Goal: Task Accomplishment & Management: Use online tool/utility

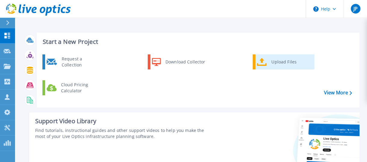
click at [278, 60] on div "Upload Files" at bounding box center [291, 62] width 45 height 12
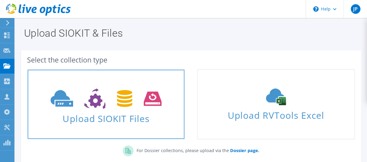
click at [141, 102] on icon at bounding box center [106, 99] width 111 height 21
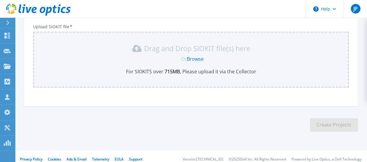
scroll to position [77, 0]
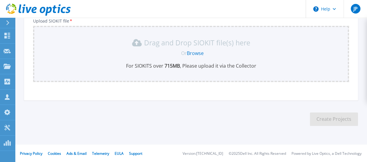
click at [198, 52] on link "Browse" at bounding box center [195, 53] width 17 height 7
click at [30, 11] on icon at bounding box center [29, 10] width 6 height 6
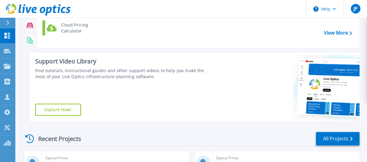
scroll to position [150, 0]
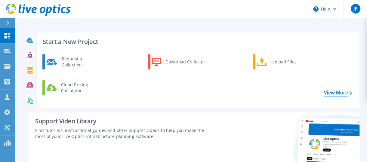
click at [332, 93] on link "View More" at bounding box center [338, 93] width 28 height 6
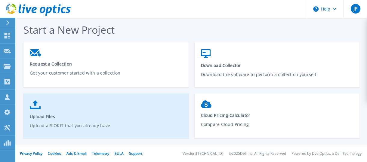
scroll to position [0, 0]
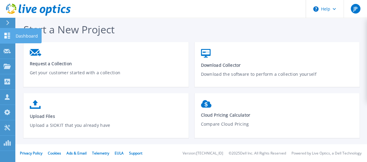
click at [6, 34] on icon at bounding box center [8, 36] width 6 height 6
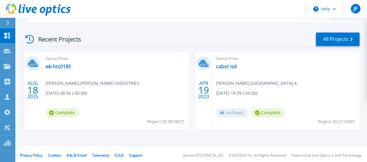
scroll to position [162, 0]
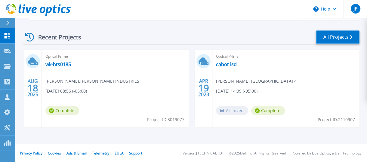
click at [336, 36] on link "All Projects" at bounding box center [338, 37] width 44 height 14
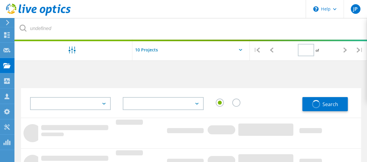
type input "1"
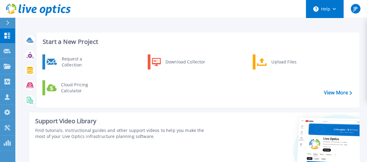
click at [335, 8] on icon at bounding box center [334, 9] width 3 height 2
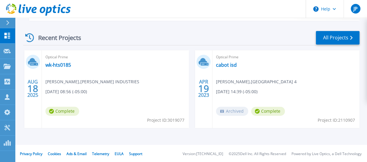
scroll to position [162, 0]
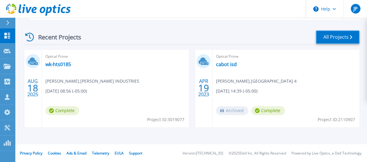
click at [351, 37] on icon at bounding box center [351, 37] width 2 height 4
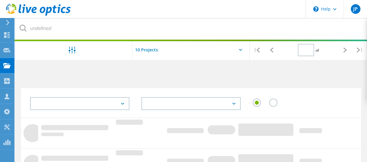
type input "1"
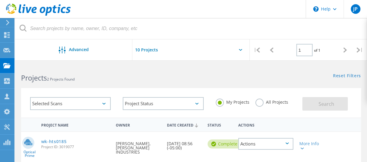
click at [8, 23] on use at bounding box center [7, 22] width 3 height 5
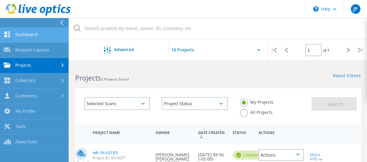
click at [22, 33] on link "Dashboard" at bounding box center [34, 34] width 69 height 15
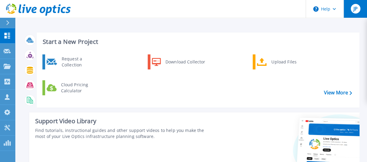
click at [359, 11] on div "JP" at bounding box center [356, 9] width 10 height 10
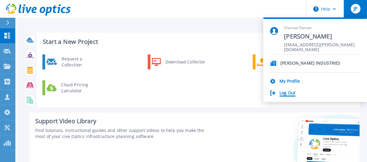
click at [291, 91] on link "Log Out" at bounding box center [288, 94] width 16 height 6
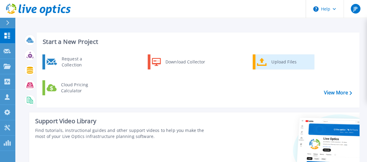
click at [272, 61] on div "Upload Files" at bounding box center [291, 62] width 45 height 12
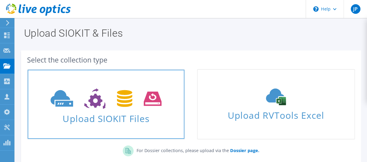
click at [136, 112] on span "Upload SIOKIT Files" at bounding box center [106, 116] width 157 height 13
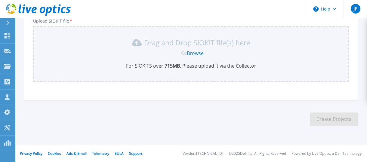
scroll to position [77, 0]
click at [196, 53] on link "Browse" at bounding box center [195, 53] width 17 height 7
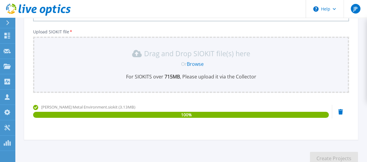
scroll to position [45, 0]
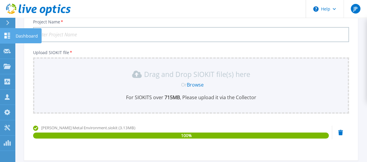
click at [6, 36] on icon at bounding box center [7, 36] width 7 height 6
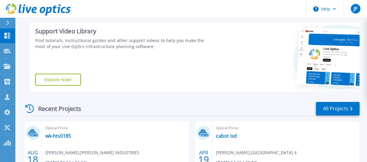
scroll to position [162, 0]
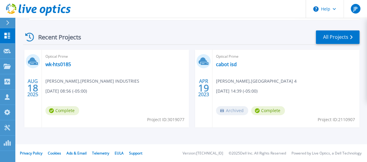
click at [28, 37] on icon at bounding box center [29, 37] width 9 height 9
click at [324, 38] on link "All Projects" at bounding box center [338, 37] width 44 height 14
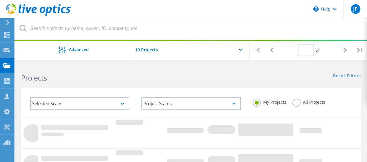
type input "1"
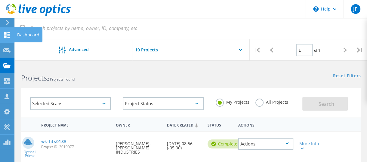
click at [8, 33] on icon at bounding box center [6, 35] width 7 height 6
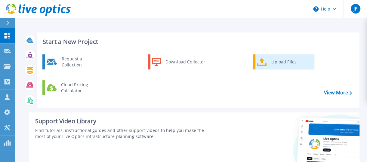
click at [282, 66] on div "Upload Files" at bounding box center [291, 62] width 45 height 12
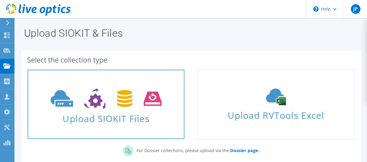
click at [132, 107] on icon at bounding box center [106, 99] width 111 height 21
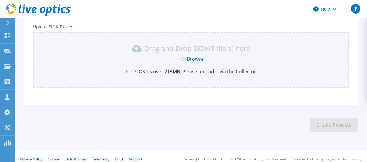
scroll to position [77, 0]
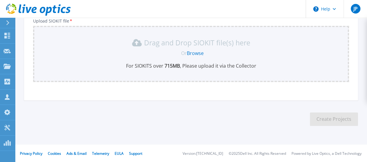
click at [195, 53] on link "Browse" at bounding box center [195, 53] width 17 height 7
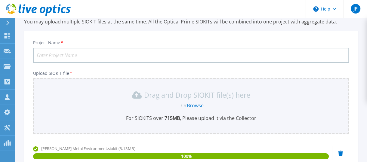
scroll to position [15, 0]
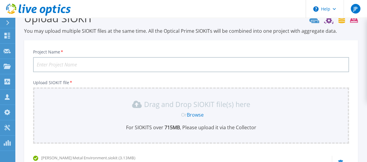
click at [132, 69] on input "Project Name *" at bounding box center [191, 64] width 316 height 15
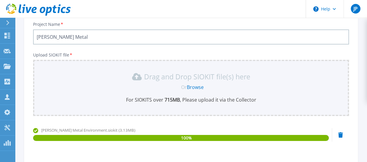
scroll to position [76, 0]
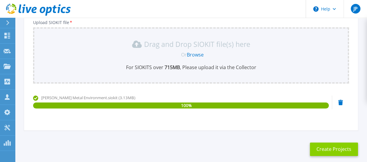
type input "[PERSON_NAME] Metal"
click at [344, 148] on button "Create Projects" at bounding box center [334, 150] width 48 height 14
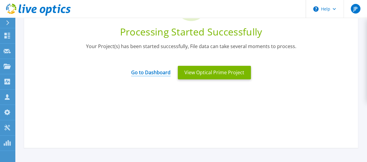
click at [156, 72] on link "Go to Dashboard" at bounding box center [150, 71] width 39 height 12
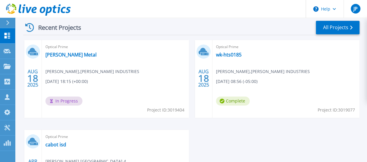
scroll to position [180, 0]
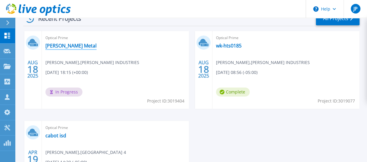
click at [62, 45] on link "[PERSON_NAME] Metal" at bounding box center [70, 46] width 51 height 6
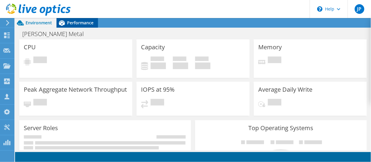
click at [87, 22] on span "Performance" at bounding box center [80, 23] width 26 height 6
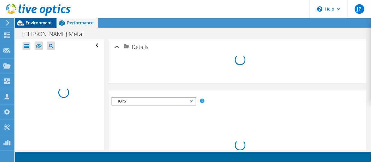
click at [40, 22] on span "Environment" at bounding box center [39, 23] width 26 height 6
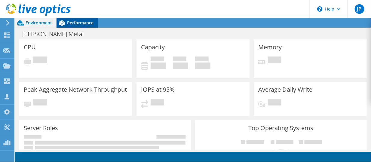
click at [76, 22] on span "Performance" at bounding box center [80, 23] width 26 height 6
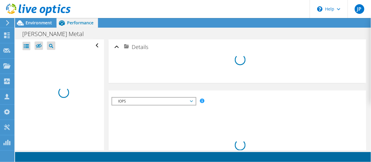
click at [8, 22] on icon at bounding box center [7, 22] width 5 height 5
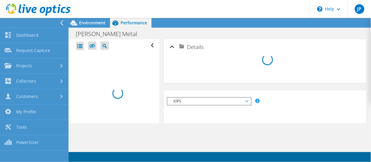
click at [63, 23] on icon at bounding box center [62, 22] width 5 height 5
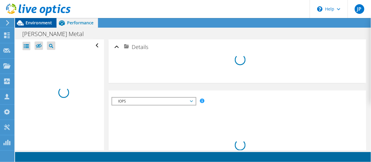
click at [45, 21] on span "Environment" at bounding box center [39, 23] width 26 height 6
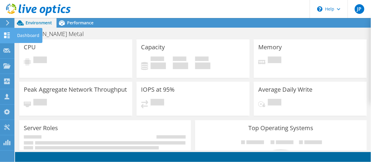
click at [5, 36] on use at bounding box center [7, 36] width 6 height 6
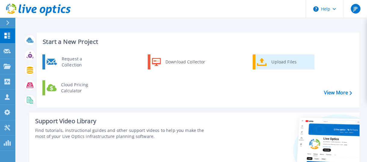
click at [275, 64] on div "Upload Files" at bounding box center [291, 62] width 45 height 12
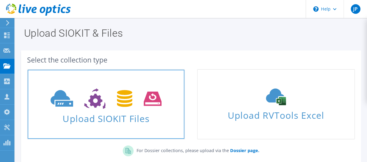
click at [165, 103] on span at bounding box center [106, 97] width 157 height 25
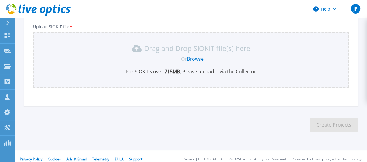
scroll to position [77, 0]
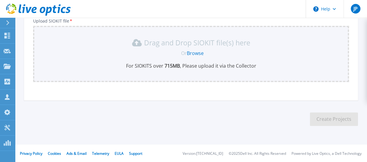
click at [199, 53] on link "Browse" at bounding box center [195, 53] width 17 height 7
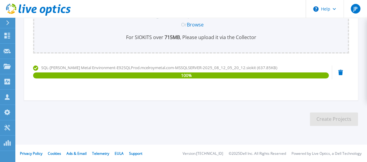
scroll to position [0, 0]
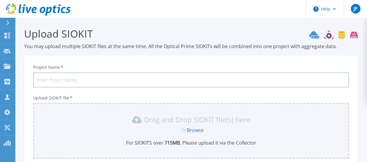
click at [138, 79] on input "Project Name *" at bounding box center [191, 80] width 316 height 15
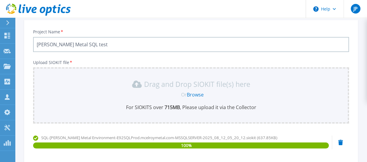
scroll to position [30, 0]
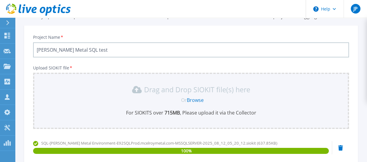
drag, startPoint x: 101, startPoint y: 51, endPoint x: 94, endPoint y: 51, distance: 6.3
click at [94, 51] on input "McElroy Metal SQL test" at bounding box center [191, 49] width 316 height 15
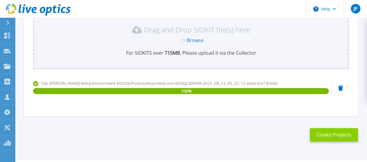
type input "McElroy Metal SQL test"
click at [332, 135] on button "Create Projects" at bounding box center [334, 135] width 48 height 14
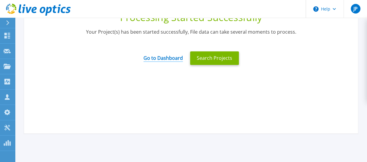
click at [166, 58] on link "Go to Dashboard" at bounding box center [163, 56] width 39 height 12
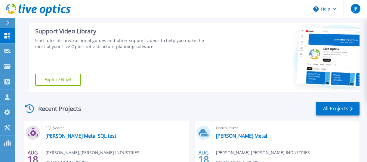
scroll to position [150, 0]
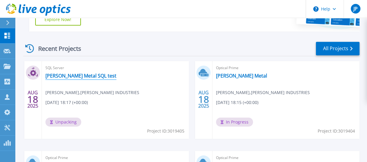
click at [73, 77] on link "[PERSON_NAME] Metal SQL test" at bounding box center [80, 76] width 71 height 6
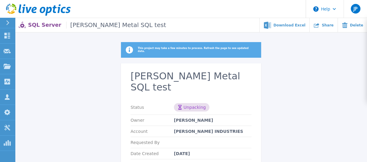
click at [4, 21] on button at bounding box center [7, 23] width 15 height 11
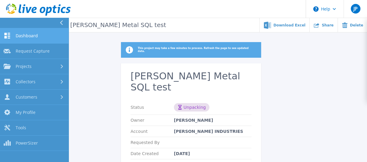
click at [28, 33] on span "Dashboard" at bounding box center [27, 35] width 22 height 5
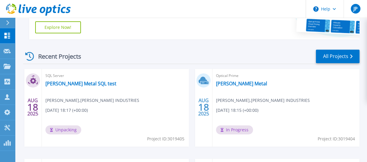
scroll to position [150, 0]
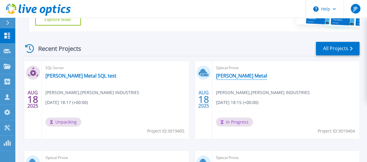
click at [234, 76] on link "[PERSON_NAME] Metal" at bounding box center [241, 76] width 51 height 6
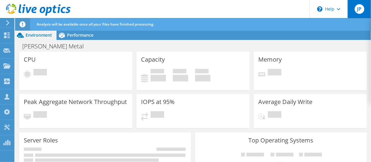
click at [364, 10] on span "JP" at bounding box center [360, 9] width 10 height 10
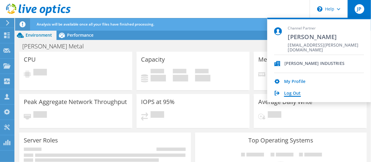
click at [294, 94] on link "Log Out" at bounding box center [292, 94] width 17 height 6
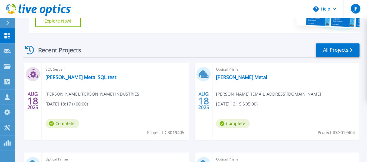
scroll to position [150, 0]
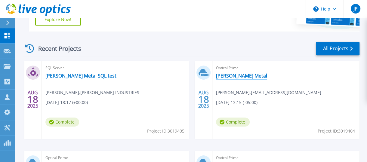
click at [227, 75] on link "[PERSON_NAME] Metal" at bounding box center [241, 76] width 51 height 6
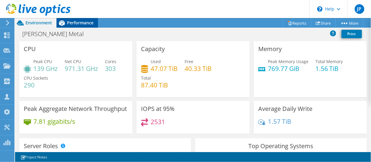
click at [83, 23] on span "Performance" at bounding box center [80, 23] width 26 height 6
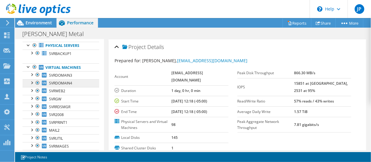
scroll to position [30, 0]
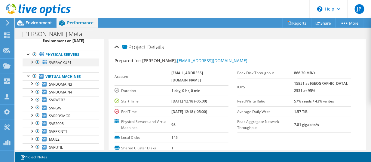
click at [33, 65] on div at bounding box center [32, 62] width 6 height 6
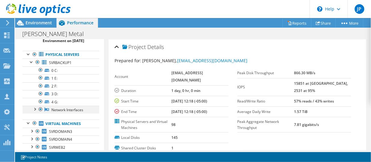
click at [35, 112] on div at bounding box center [35, 109] width 6 height 6
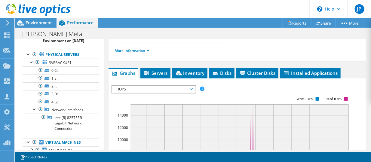
scroll to position [112, 0]
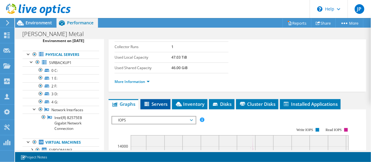
click at [159, 101] on span "Servers" at bounding box center [156, 104] width 24 height 6
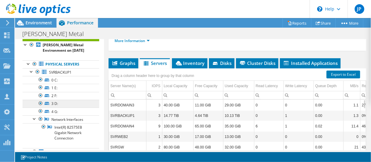
scroll to position [0, 0]
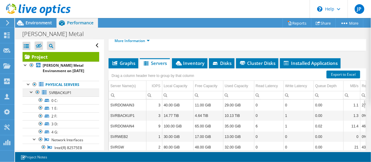
click at [32, 95] on div at bounding box center [32, 92] width 6 height 6
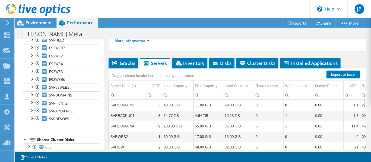
scroll to position [754, 0]
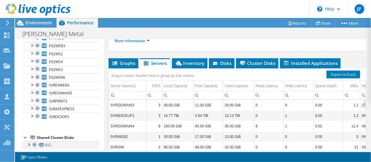
click at [32, 141] on div at bounding box center [35, 144] width 6 height 7
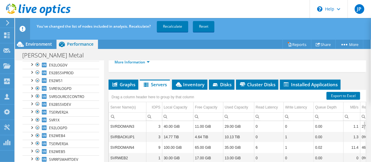
scroll to position [514, 0]
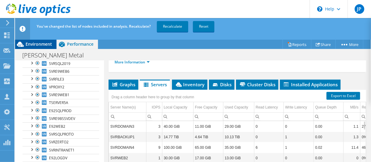
click at [41, 39] on header "You've changed the list of nodes included in analysis. Recalculate? Recalculate…" at bounding box center [202, 29] width 375 height 22
click at [40, 42] on span "Environment" at bounding box center [39, 44] width 26 height 6
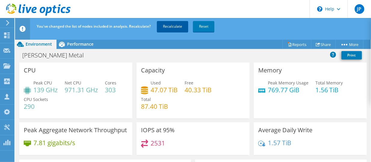
click at [172, 25] on link "Recalculate" at bounding box center [172, 26] width 31 height 11
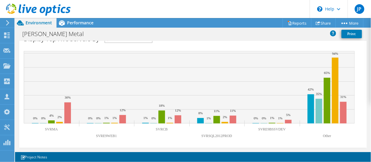
scroll to position [0, 0]
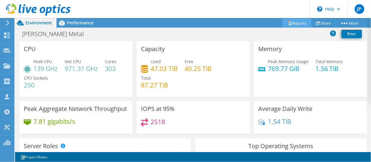
click at [294, 23] on link "Reports" at bounding box center [297, 22] width 29 height 9
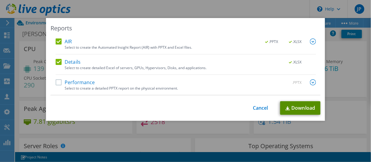
click at [306, 106] on link "Download" at bounding box center [301, 108] width 40 height 14
click at [255, 108] on link "Cancel" at bounding box center [260, 108] width 15 height 6
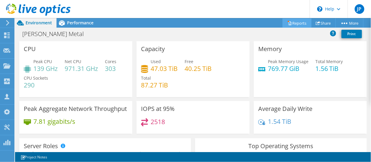
click at [295, 22] on link "Reports" at bounding box center [297, 22] width 29 height 9
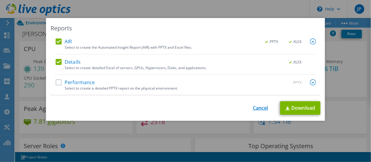
click at [258, 108] on link "Cancel" at bounding box center [260, 108] width 15 height 6
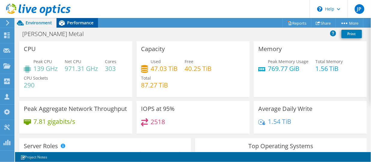
click at [81, 22] on span "Performance" at bounding box center [80, 23] width 26 height 6
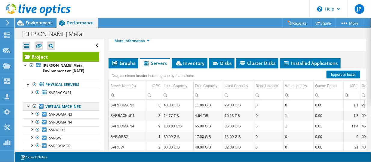
click at [26, 109] on div at bounding box center [29, 106] width 6 height 6
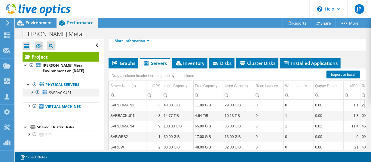
click at [33, 95] on div at bounding box center [32, 92] width 6 height 6
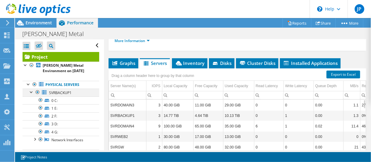
click at [33, 95] on div at bounding box center [32, 92] width 6 height 6
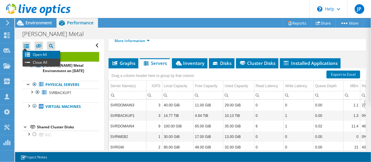
click at [30, 53] on li "Open All" at bounding box center [42, 55] width 38 height 8
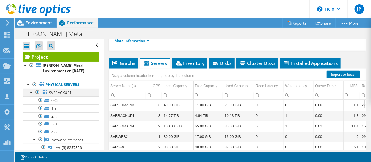
click at [32, 95] on div at bounding box center [32, 92] width 6 height 6
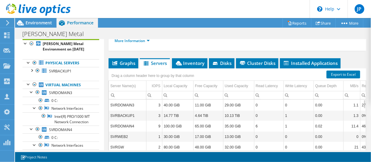
scroll to position [30, 0]
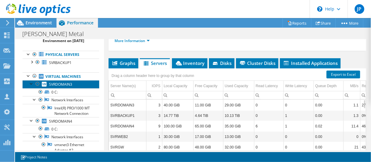
click at [64, 87] on span "SVRDOMAIN3" at bounding box center [60, 84] width 23 height 5
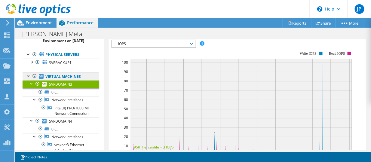
click at [62, 80] on link "Virtual Machines" at bounding box center [61, 77] width 77 height 8
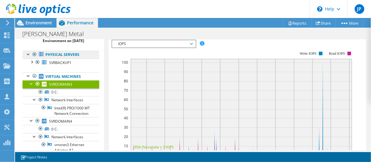
click at [72, 59] on link "Physical Servers" at bounding box center [61, 55] width 77 height 8
click at [50, 58] on link "Physical Servers" at bounding box center [61, 55] width 77 height 8
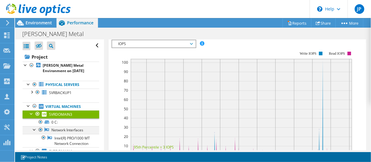
click at [35, 132] on div at bounding box center [35, 129] width 6 height 6
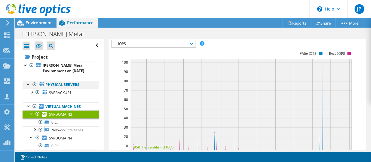
click at [30, 87] on div at bounding box center [29, 84] width 6 height 6
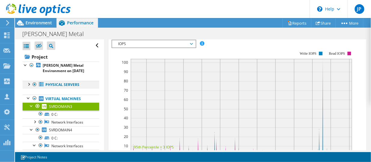
click at [30, 87] on div at bounding box center [29, 84] width 6 height 6
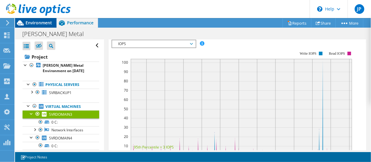
click at [44, 22] on span "Environment" at bounding box center [39, 23] width 26 height 6
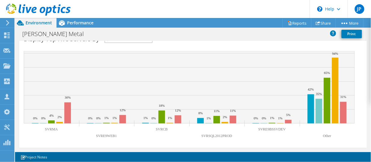
scroll to position [232, 0]
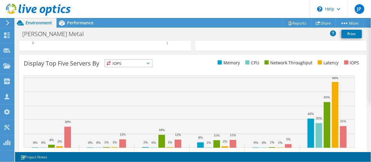
click at [149, 66] on span "IOPS" at bounding box center [128, 63] width 47 height 7
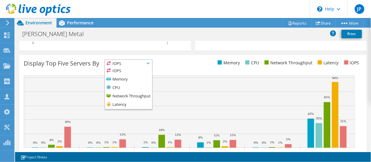
click at [148, 65] on div "Display Top Five Servers By IOPS IOPS" at bounding box center [193, 113] width 348 height 117
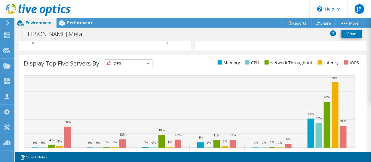
click at [172, 66] on div "Display Top Five Servers By IOPS IOPS" at bounding box center [108, 65] width 169 height 10
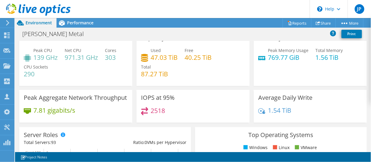
scroll to position [0, 0]
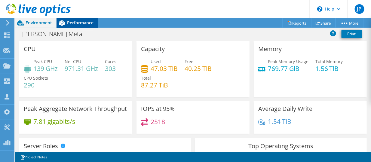
click at [78, 23] on span "Performance" at bounding box center [80, 23] width 26 height 6
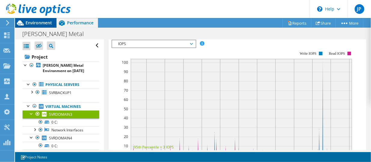
click at [42, 22] on span "Environment" at bounding box center [39, 23] width 26 height 6
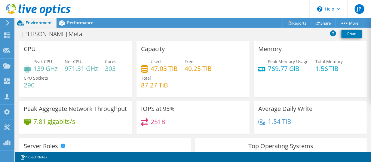
click at [153, 51] on h3 "Capacity" at bounding box center [153, 49] width 24 height 7
click at [80, 23] on span "Performance" at bounding box center [80, 23] width 26 height 6
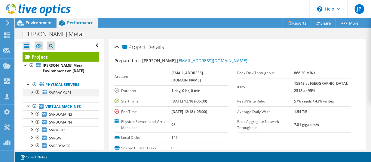
click at [31, 95] on div at bounding box center [32, 92] width 6 height 6
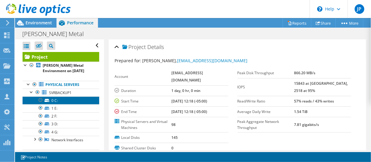
click at [66, 104] on link "0 C:" at bounding box center [61, 101] width 77 height 8
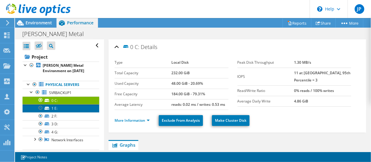
click at [65, 112] on link "1 E:" at bounding box center [61, 108] width 77 height 8
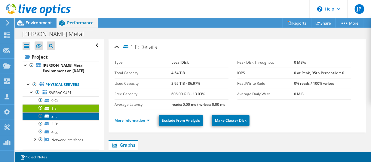
click at [64, 120] on link "2 F:" at bounding box center [61, 117] width 77 height 8
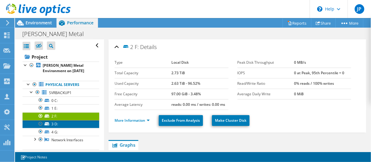
click at [64, 126] on link "3 D:" at bounding box center [61, 124] width 77 height 8
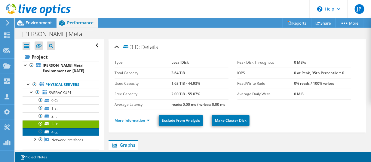
click at [65, 135] on link "4 G:" at bounding box center [61, 132] width 77 height 8
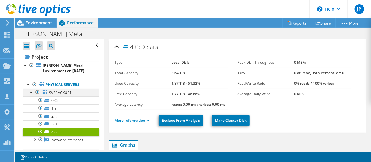
click at [30, 95] on div at bounding box center [32, 92] width 6 height 6
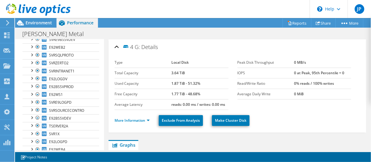
scroll to position [754, 0]
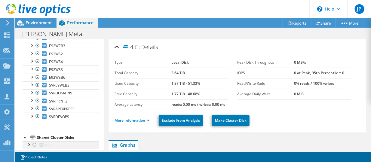
click at [29, 141] on div at bounding box center [29, 144] width 6 height 6
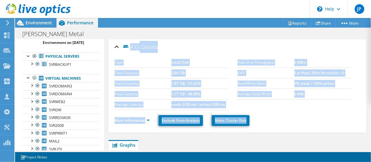
scroll to position [0, 0]
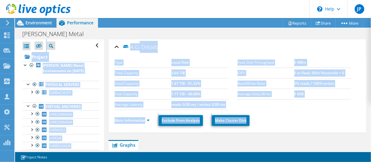
drag, startPoint x: 104, startPoint y: 129, endPoint x: 107, endPoint y: 36, distance: 93.7
click at [107, 36] on div "Project Actions Project Actions Reports Share More" at bounding box center [193, 90] width 356 height 144
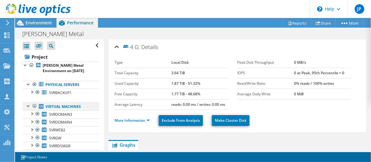
click at [28, 109] on div at bounding box center [29, 106] width 6 height 6
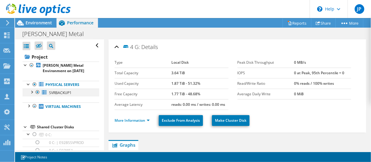
click at [32, 95] on div at bounding box center [32, 92] width 6 height 6
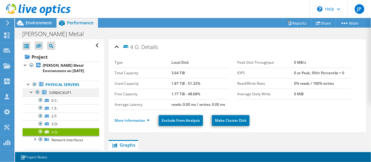
click at [32, 95] on div at bounding box center [32, 92] width 6 height 6
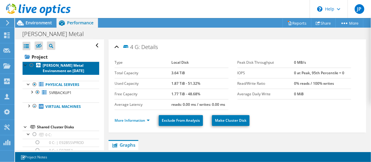
click at [54, 72] on b "[PERSON_NAME] Metal Environment on [DATE]" at bounding box center [64, 68] width 42 height 11
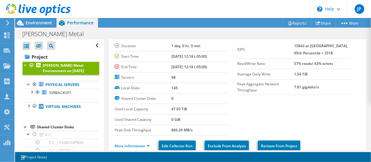
scroll to position [30, 0]
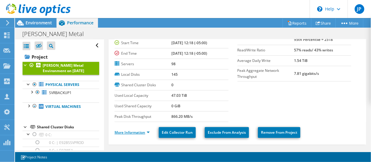
click at [140, 130] on link "More Information" at bounding box center [132, 132] width 35 height 5
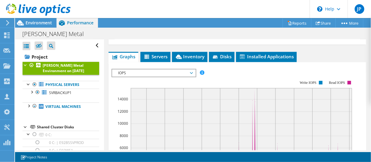
scroll to position [342, 0]
click at [159, 56] on span "Servers" at bounding box center [156, 57] width 24 height 6
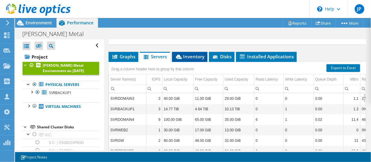
click at [186, 55] on span "Inventory" at bounding box center [190, 57] width 30 height 6
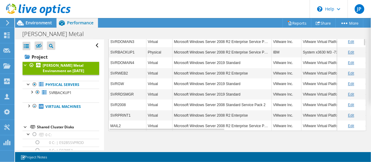
scroll to position [311, 0]
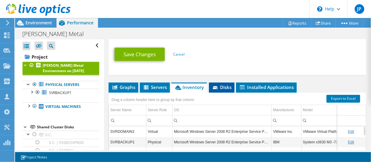
click at [224, 85] on span "Disks" at bounding box center [222, 88] width 20 height 6
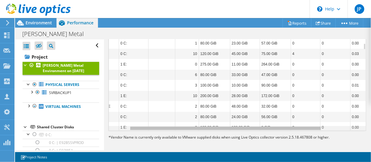
scroll to position [0, 0]
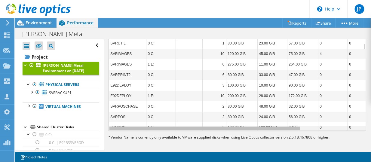
drag, startPoint x: 262, startPoint y: 125, endPoint x: 186, endPoint y: 123, distance: 75.9
click at [179, 128] on body "JP Channel Partner Jeffrey Pitts jepitts@howard.com HOWARD INDUSTRIES My Profil…" at bounding box center [185, 81] width 371 height 162
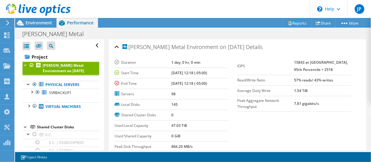
click at [130, 103] on label "Local Disks" at bounding box center [143, 105] width 57 height 6
click at [43, 25] on span "Environment" at bounding box center [39, 23] width 26 height 6
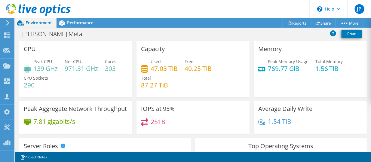
click at [173, 69] on h4 "47.03 TiB" at bounding box center [164, 68] width 27 height 7
click at [31, 85] on h4 "290" at bounding box center [36, 85] width 24 height 7
